Goal: Find specific page/section: Find specific page/section

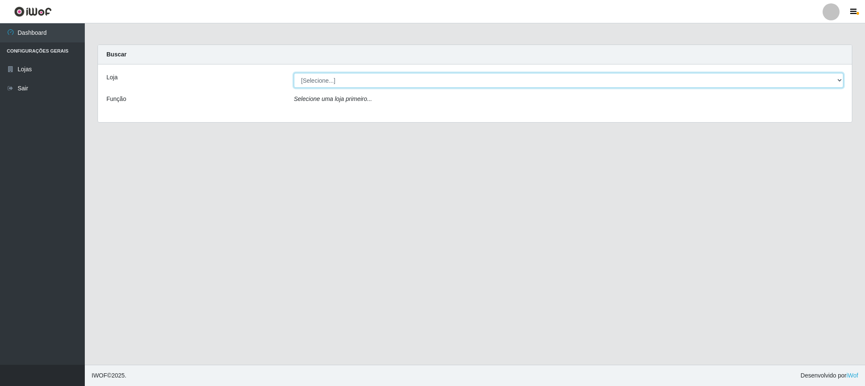
click at [841, 81] on select "[Selecione...] Iskisita Atakado - Centro de Distribuição" at bounding box center [569, 80] width 550 height 15
select select "425"
click at [294, 73] on select "[Selecione...] Iskisita Atakado - Centro de Distribuição" at bounding box center [569, 80] width 550 height 15
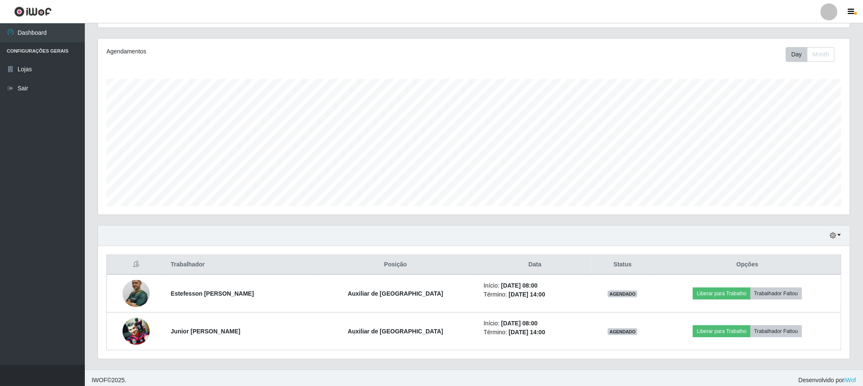
scroll to position [104, 0]
